Goal: Transaction & Acquisition: Book appointment/travel/reservation

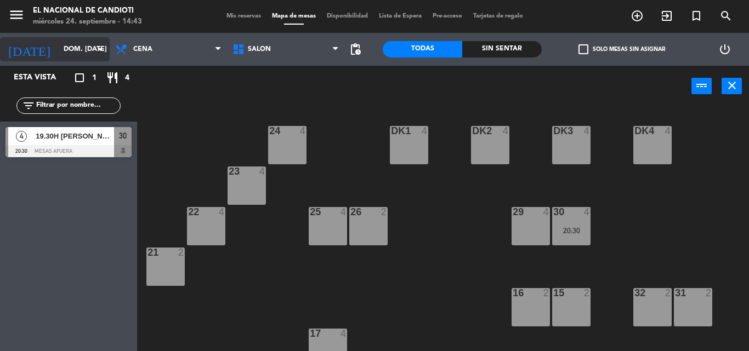
click at [101, 46] on icon "arrow_drop_down" at bounding box center [100, 49] width 13 height 13
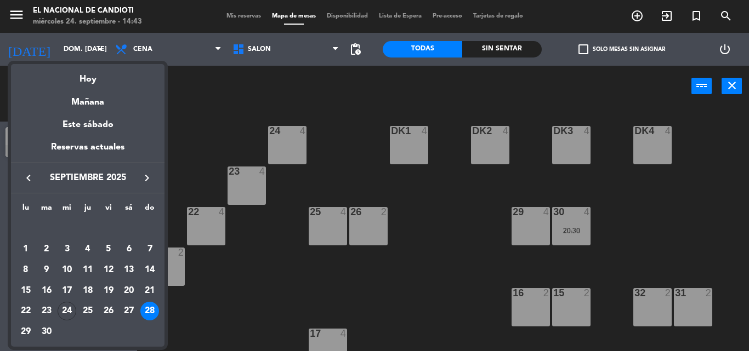
click at [146, 184] on icon "keyboard_arrow_right" at bounding box center [146, 178] width 13 height 13
click at [84, 329] on div "30" at bounding box center [87, 332] width 19 height 19
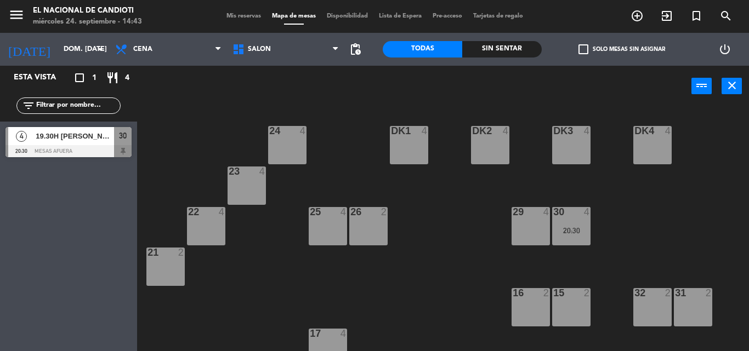
type input "[DEMOGRAPHIC_DATA] [DATE]"
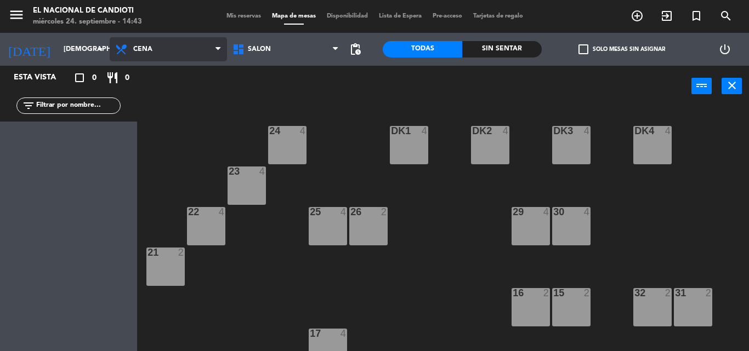
click at [159, 56] on span "Cena" at bounding box center [168, 49] width 117 height 24
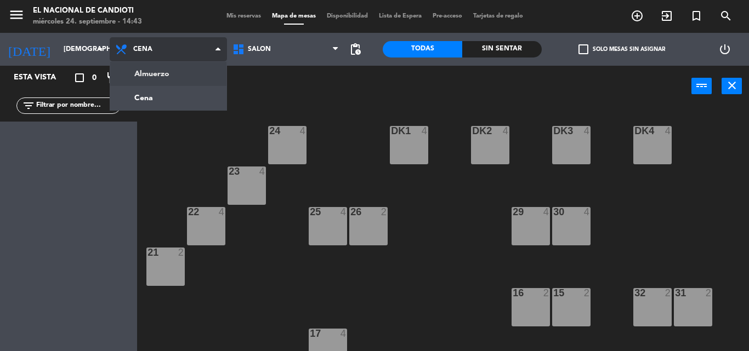
click at [151, 70] on ng-component "menu El Nacional de Candioti miércoles 24. septiembre - 14:43 Mis reservas Mapa…" at bounding box center [374, 175] width 749 height 351
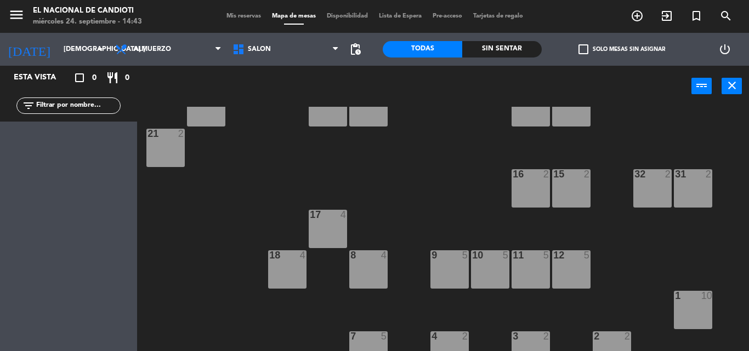
scroll to position [178, 0]
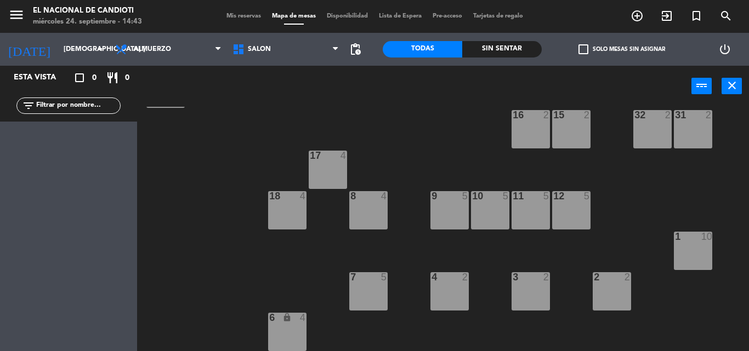
click at [373, 296] on div "7 5" at bounding box center [368, 291] width 38 height 38
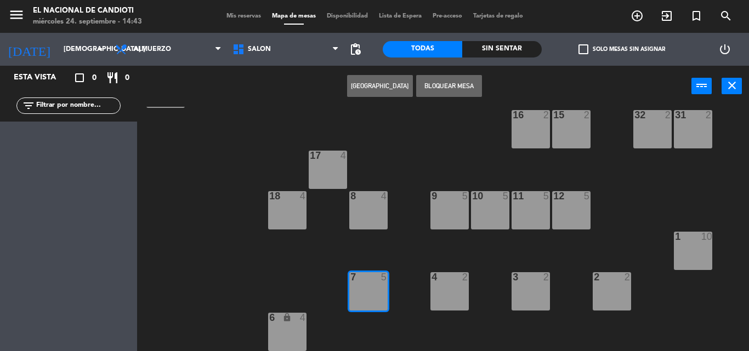
click at [412, 85] on button "[GEOGRAPHIC_DATA]" at bounding box center [380, 86] width 66 height 22
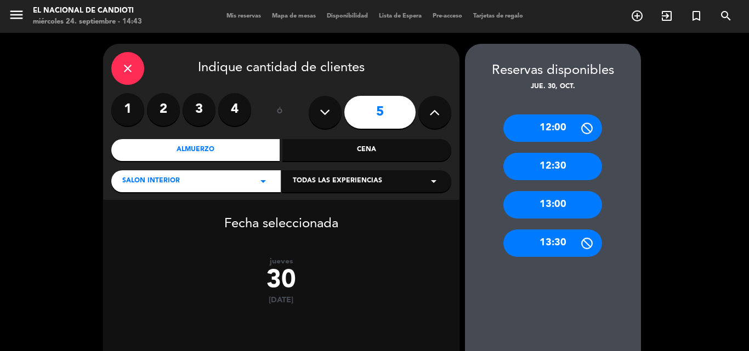
click at [549, 206] on div "13:00" at bounding box center [552, 204] width 99 height 27
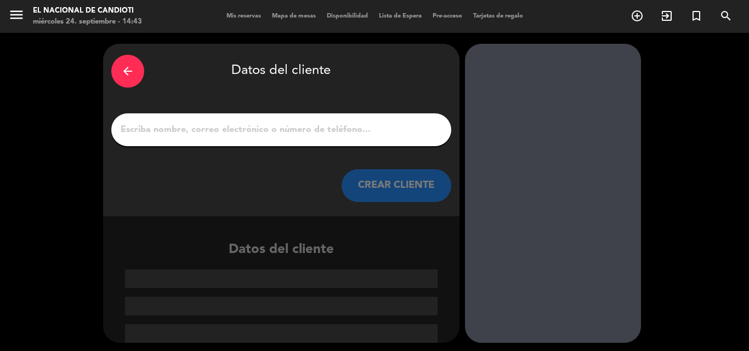
click at [396, 138] on input "1" at bounding box center [280, 129] width 323 height 15
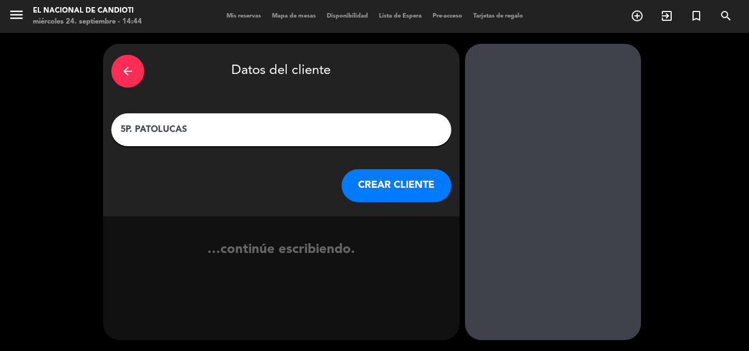
type input "5P. PATO [PERSON_NAME]"
click at [408, 191] on button "CREAR CLIENTE" at bounding box center [396, 185] width 110 height 33
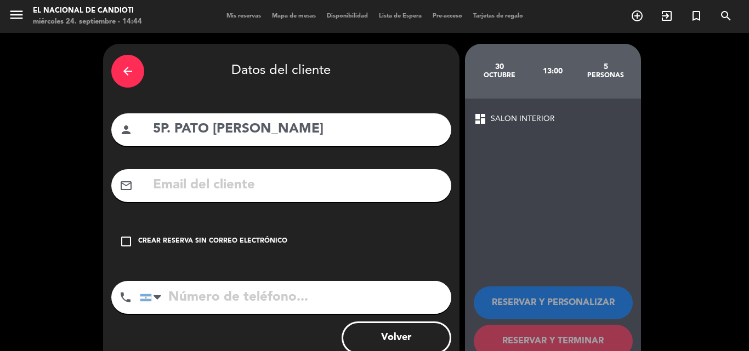
click at [265, 244] on div "Crear reserva sin correo electrónico" at bounding box center [212, 241] width 149 height 11
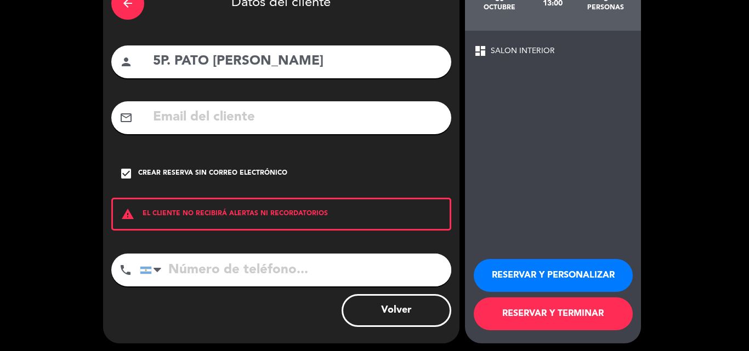
scroll to position [71, 0]
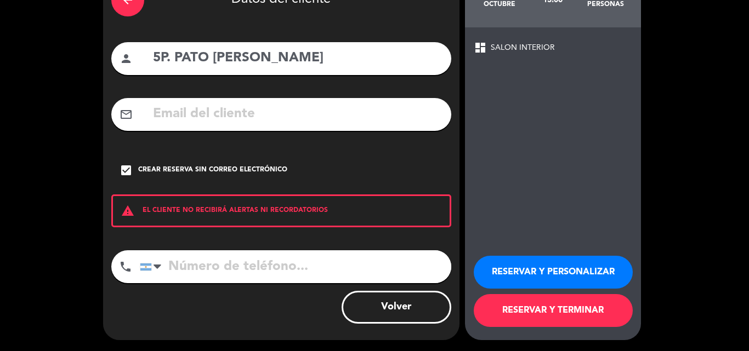
click at [573, 309] on button "RESERVAR Y TERMINAR" at bounding box center [553, 310] width 159 height 33
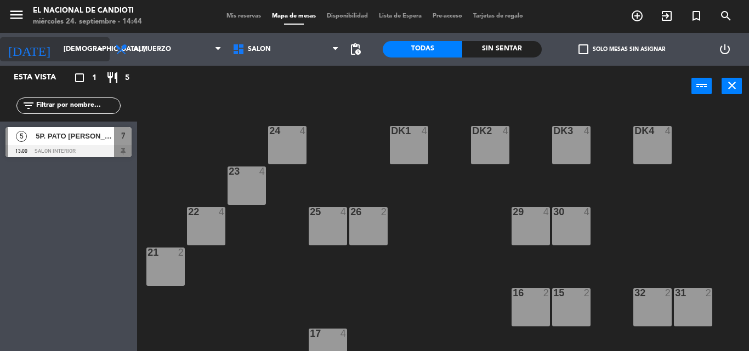
click at [92, 50] on input "[DEMOGRAPHIC_DATA] [DATE]" at bounding box center [104, 49] width 93 height 19
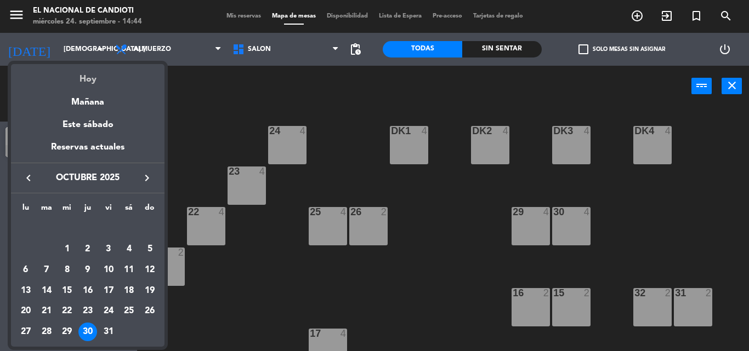
click at [102, 79] on div "Hoy" at bounding box center [87, 75] width 153 height 22
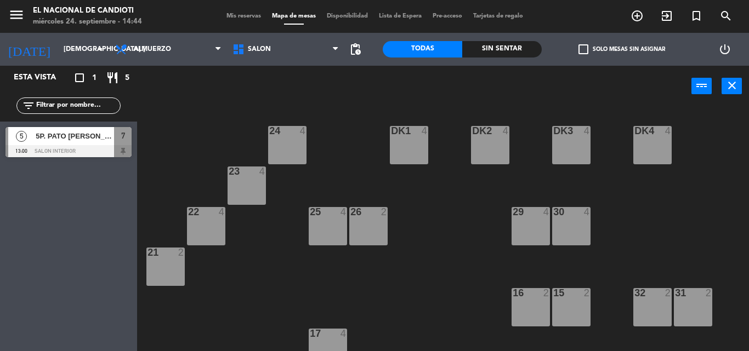
type input "mié. [DATE]"
